Goal: Navigation & Orientation: Find specific page/section

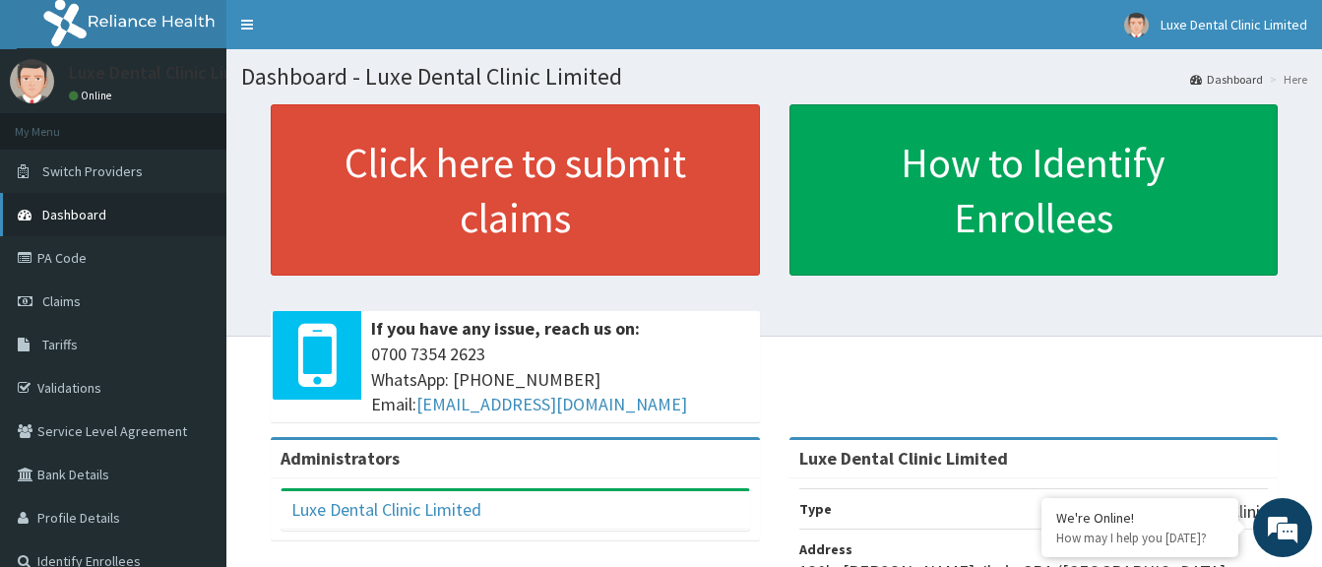
click at [76, 215] on span "Dashboard" at bounding box center [74, 215] width 64 height 18
click at [90, 387] on link "Validations" at bounding box center [113, 387] width 226 height 43
